Goal: Task Accomplishment & Management: Manage account settings

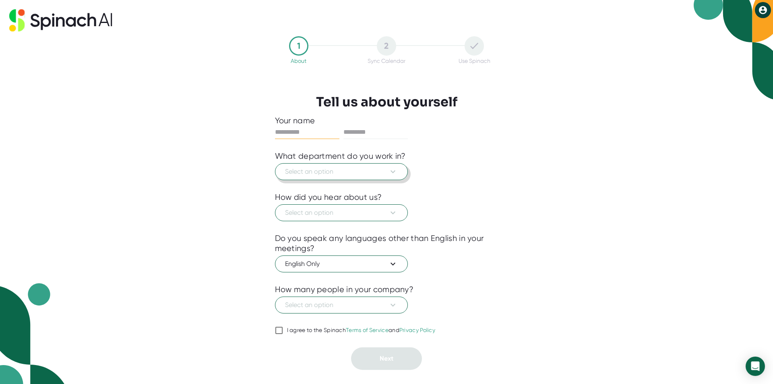
click at [329, 165] on button "Select an option" at bounding box center [341, 171] width 133 height 17
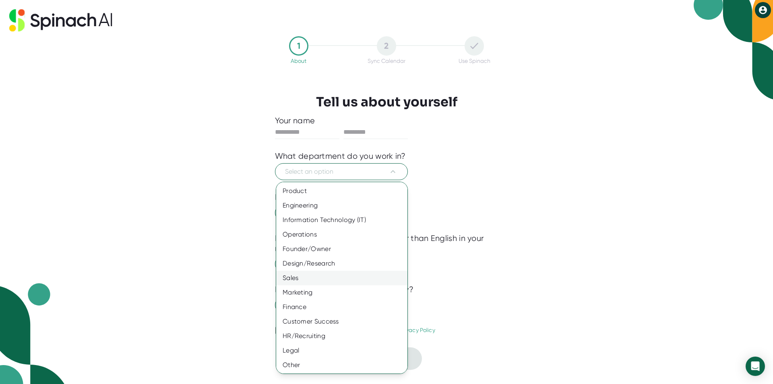
click at [308, 280] on div "Sales" at bounding box center [344, 278] width 137 height 15
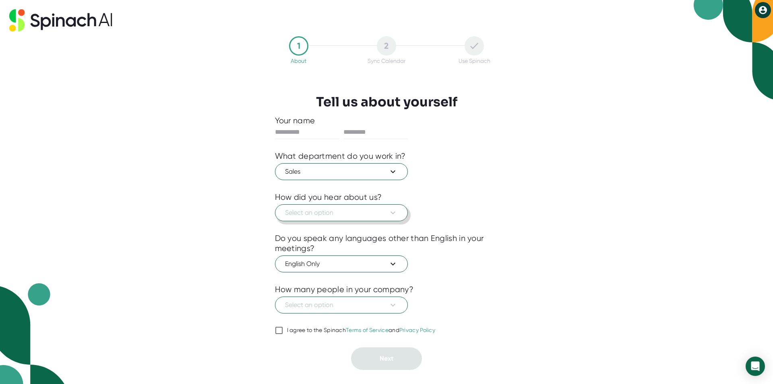
click at [328, 218] on button "Select an option" at bounding box center [341, 212] width 133 height 17
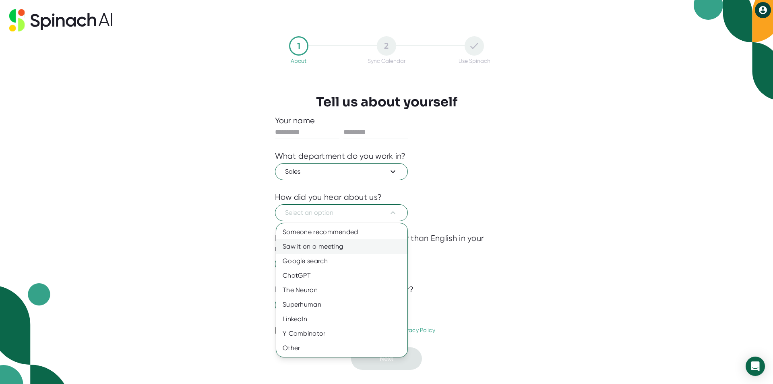
click at [331, 247] on div "Saw it on a meeting" at bounding box center [341, 246] width 131 height 15
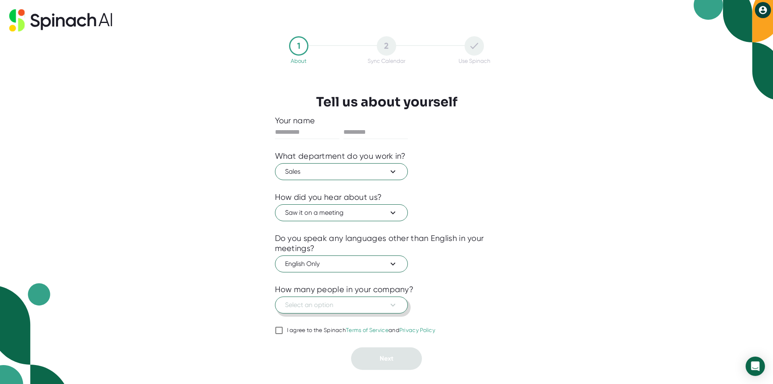
click at [348, 299] on button "Select an option" at bounding box center [341, 304] width 133 height 17
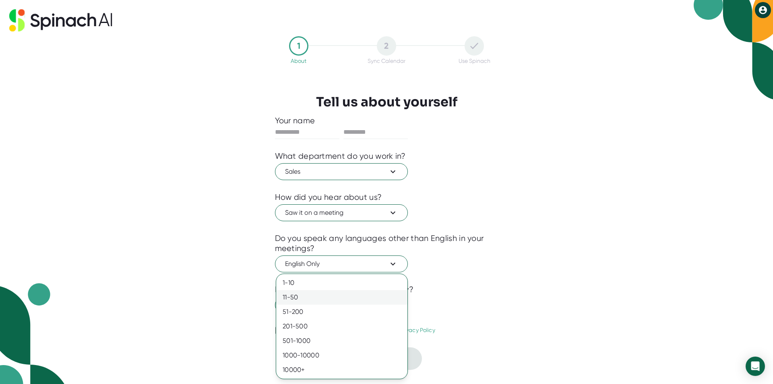
click at [295, 299] on div "11-50" at bounding box center [341, 297] width 131 height 15
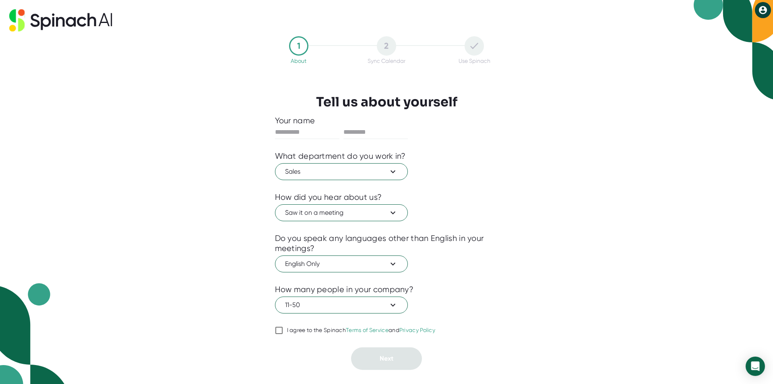
click at [295, 330] on div "I agree to the Spinach Terms of Service and Privacy Policy" at bounding box center [361, 330] width 149 height 7
click at [283, 330] on input "I agree to the Spinach Terms of Service and Privacy Policy" at bounding box center [279, 330] width 8 height 10
checkbox input "true"
click at [505, 191] on div "1 About 2 Sync Calendar Use Spinach Tell us about yourself Your name What depar…" at bounding box center [387, 202] width 264 height 343
click at [318, 128] on input "text" at bounding box center [307, 132] width 64 height 13
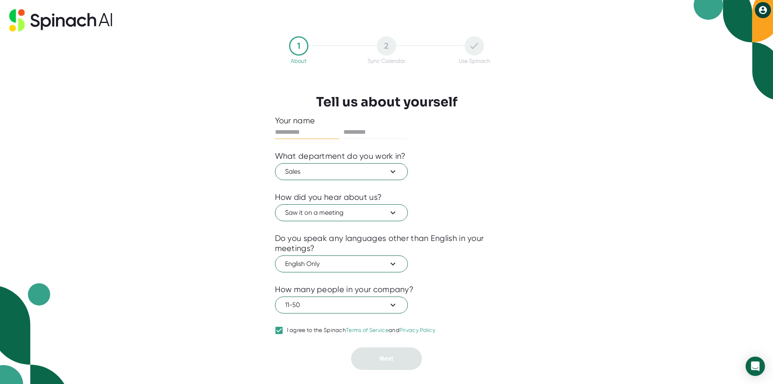
click at [313, 135] on input "text" at bounding box center [307, 132] width 64 height 13
click at [310, 124] on div "Your name" at bounding box center [387, 121] width 224 height 10
click at [299, 133] on input "text" at bounding box center [307, 132] width 64 height 13
type input "****"
click at [367, 127] on input "text" at bounding box center [376, 132] width 64 height 13
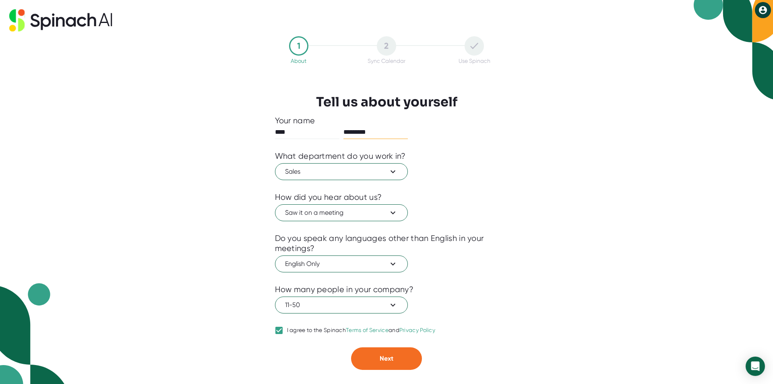
click at [368, 134] on input "*********" at bounding box center [376, 132] width 64 height 13
type input "********"
click at [466, 155] on div "What department do you work in?" at bounding box center [387, 156] width 224 height 10
click at [386, 348] on button "Next" at bounding box center [386, 358] width 71 height 23
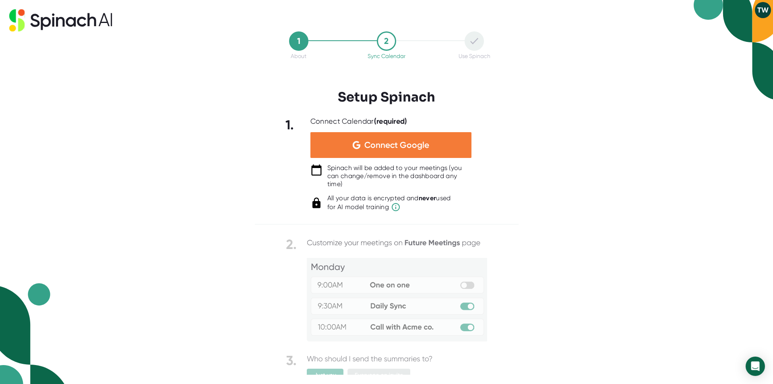
click at [381, 147] on span "Connect Google" at bounding box center [397, 145] width 65 height 8
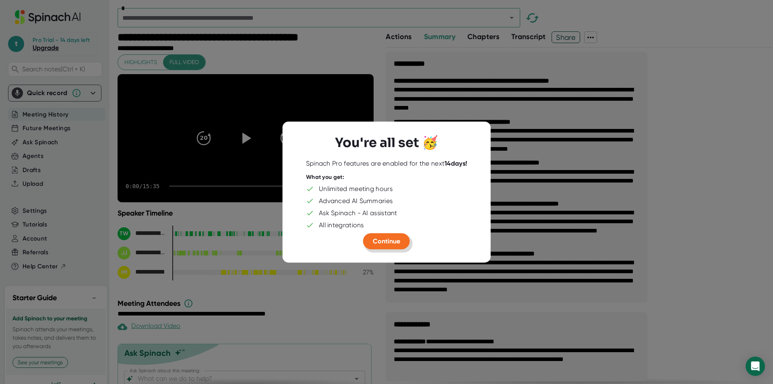
click at [384, 242] on span "Continue" at bounding box center [386, 241] width 27 height 8
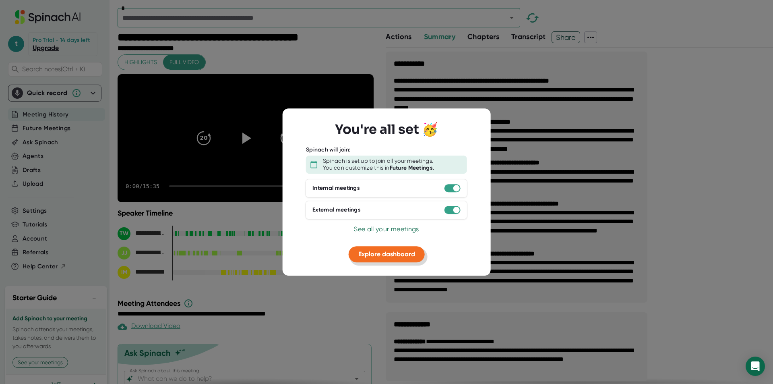
click at [383, 254] on span "Explore dashboard" at bounding box center [386, 254] width 57 height 8
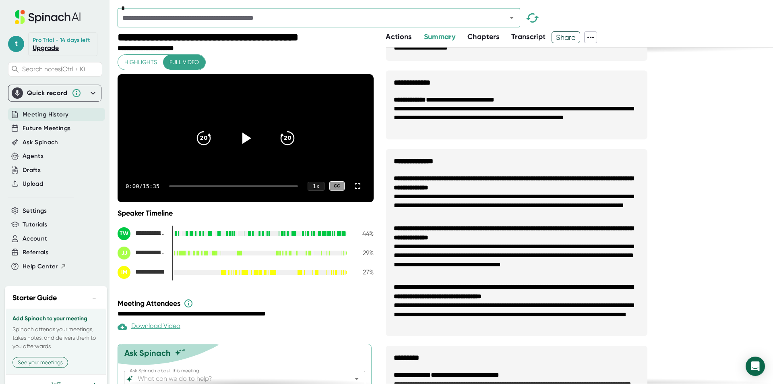
drag, startPoint x: 54, startPoint y: 18, endPoint x: 36, endPoint y: 15, distance: 17.5
drag, startPoint x: 36, startPoint y: 15, endPoint x: 697, endPoint y: 102, distance: 666.2
click at [697, 102] on div "**********" at bounding box center [579, 128] width 387 height 636
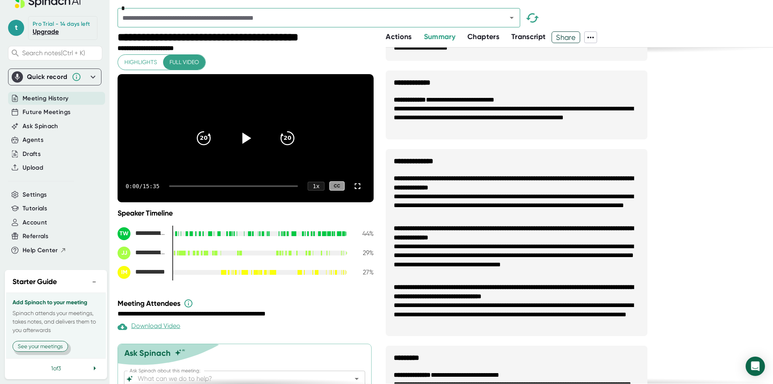
click at [48, 347] on button "See your meetings" at bounding box center [40, 346] width 56 height 11
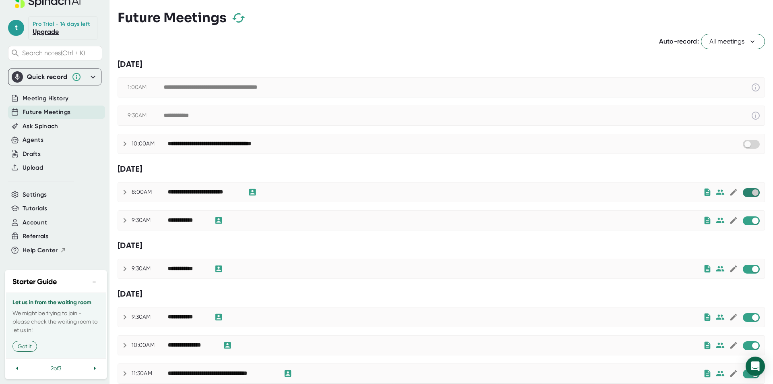
click at [748, 194] on input "checkbox" at bounding box center [755, 192] width 23 height 7
checkbox input "true"
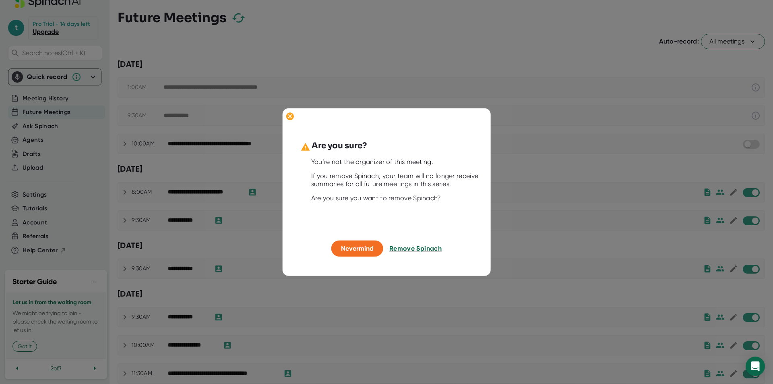
click at [404, 250] on span "Remove Spinach" at bounding box center [416, 248] width 52 height 8
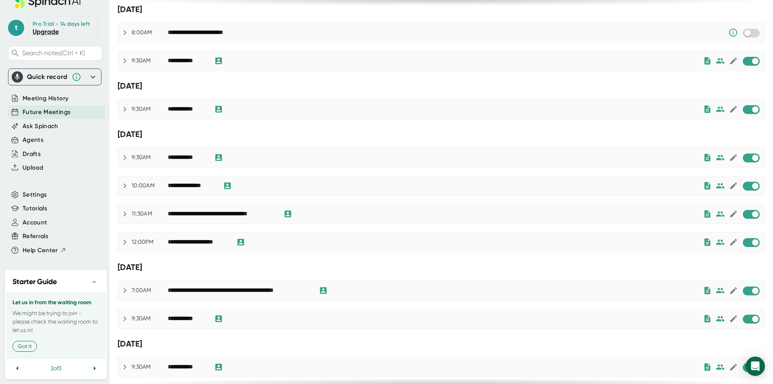
scroll to position [161, 0]
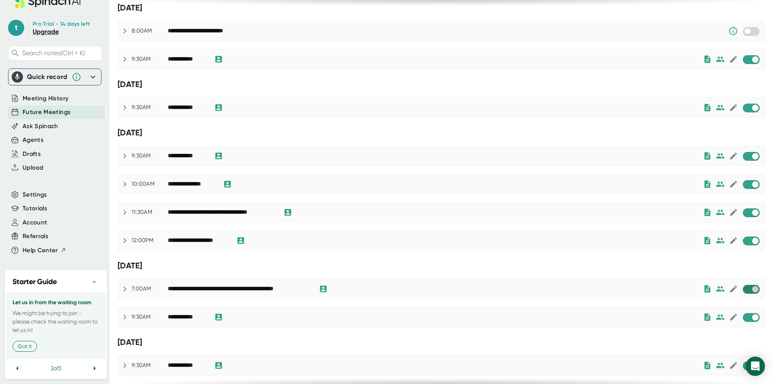
click at [749, 290] on input "checkbox" at bounding box center [755, 289] width 23 height 7
checkbox input "true"
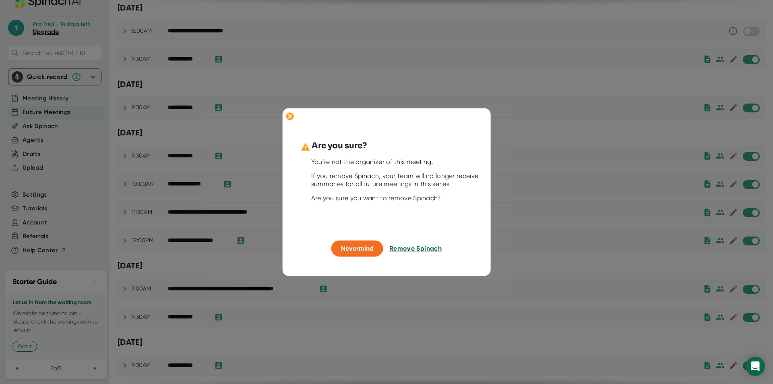
click at [407, 249] on span "Remove Spinach" at bounding box center [416, 248] width 52 height 8
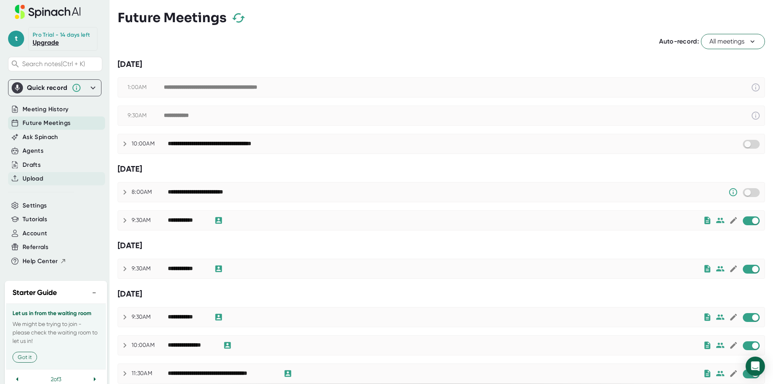
scroll to position [0, 0]
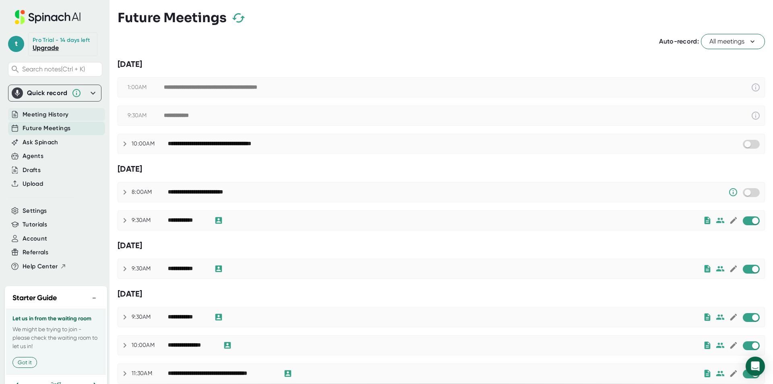
click at [50, 119] on span "Meeting History" at bounding box center [46, 114] width 46 height 9
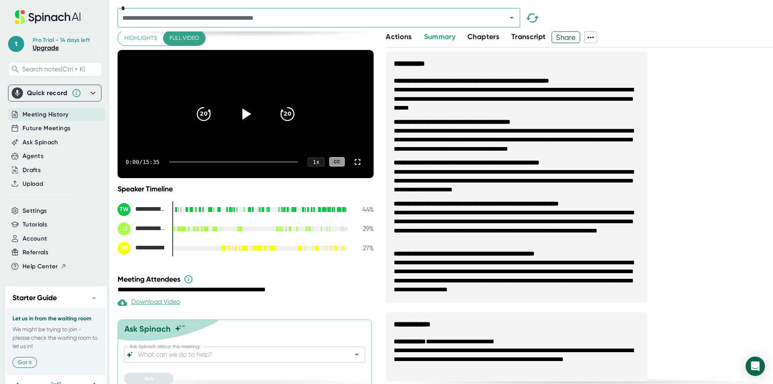
scroll to position [46, 0]
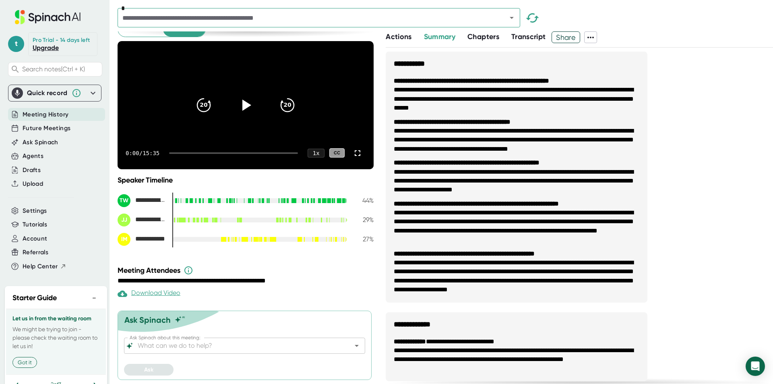
click at [51, 21] on icon at bounding box center [54, 18] width 6 height 6
click at [14, 45] on span "t" at bounding box center [16, 44] width 16 height 16
click at [36, 270] on div at bounding box center [386, 192] width 773 height 384
click at [35, 270] on span "Help Center" at bounding box center [40, 266] width 35 height 9
click at [46, 44] on div "Pro Trial - 14 days left" at bounding box center [61, 40] width 57 height 7
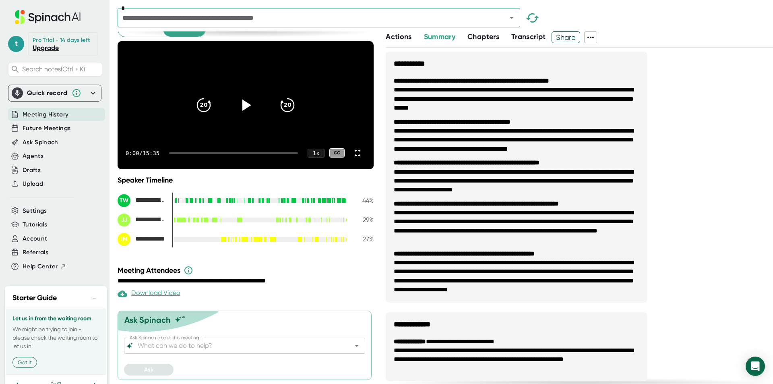
click at [46, 52] on link "Upgrade" at bounding box center [46, 48] width 26 height 8
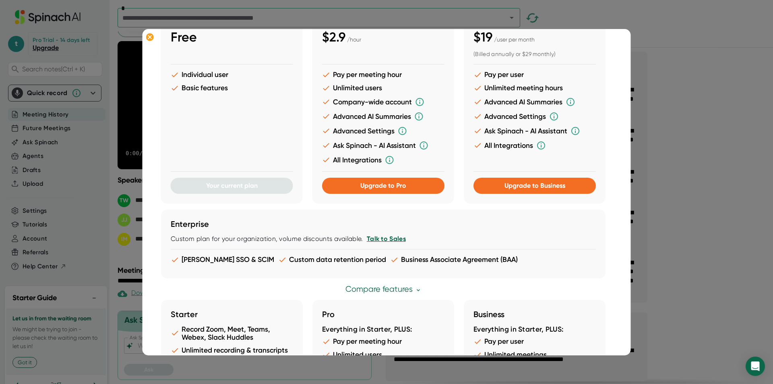
scroll to position [0, 0]
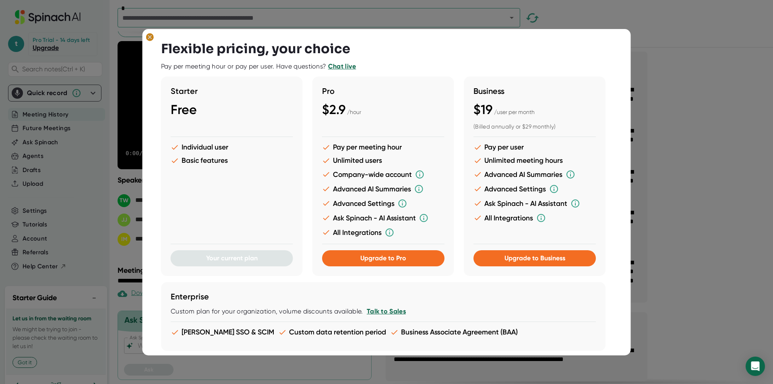
click at [152, 36] on ellipse at bounding box center [150, 37] width 8 height 8
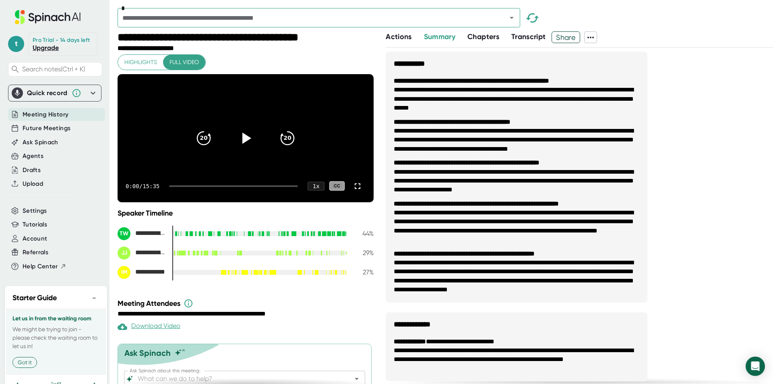
click at [601, 40] on span at bounding box center [605, 37] width 16 height 12
click at [593, 34] on icon at bounding box center [591, 38] width 10 height 10
click at [617, 79] on div "Download Transcript" at bounding box center [625, 80] width 64 height 8
click at [593, 40] on icon at bounding box center [591, 38] width 10 height 10
